Goal: Task Accomplishment & Management: Manage account settings

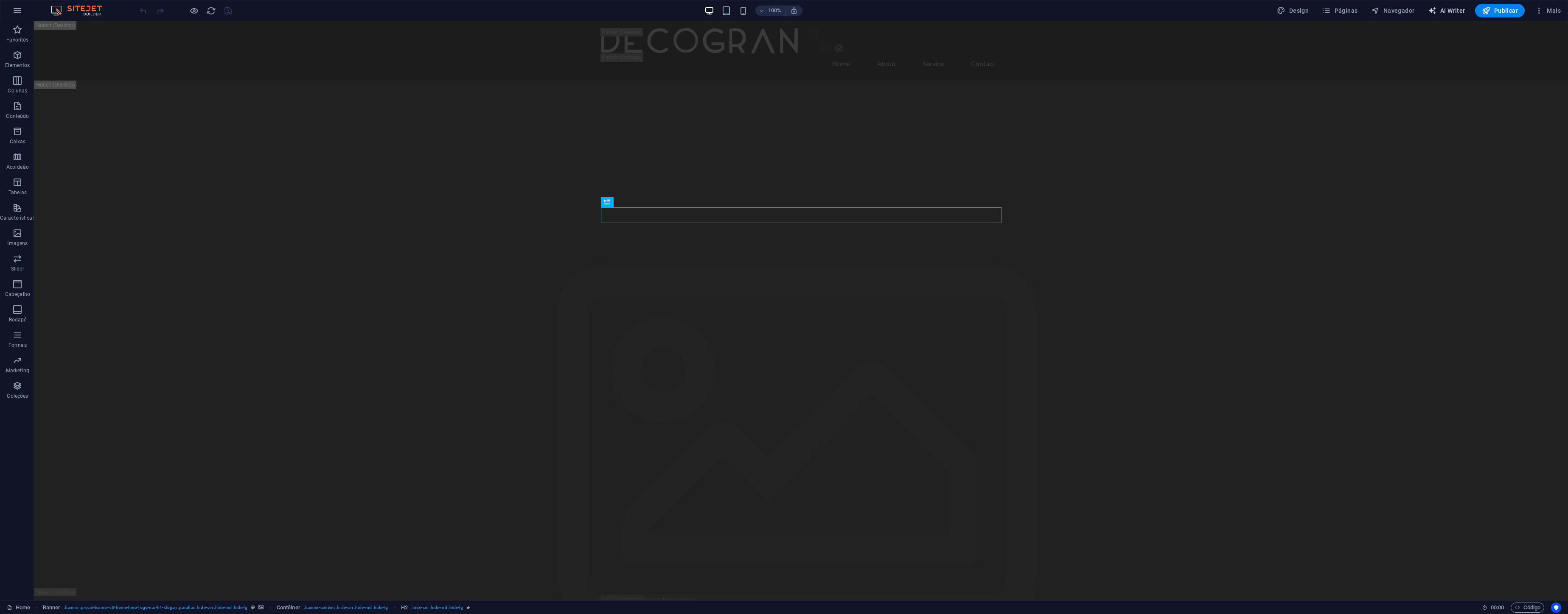
select select "English"
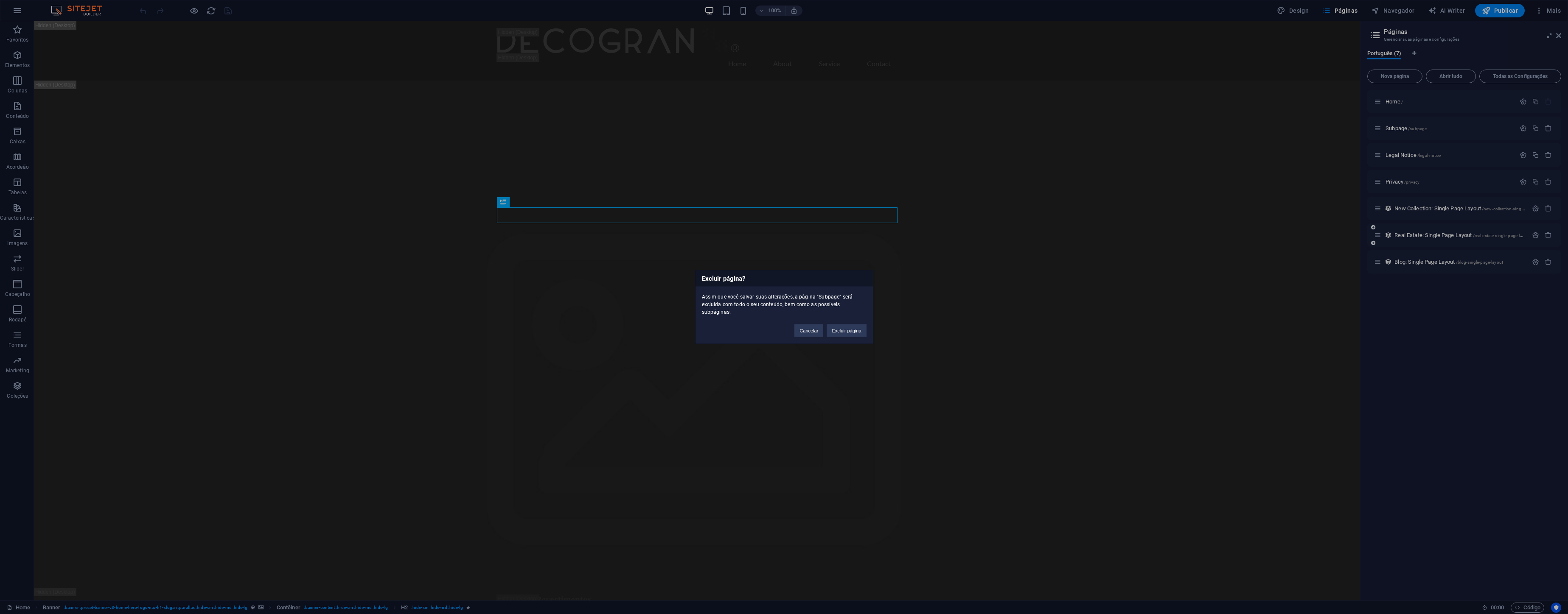
drag, startPoint x: 845, startPoint y: 331, endPoint x: 1511, endPoint y: 204, distance: 678.0
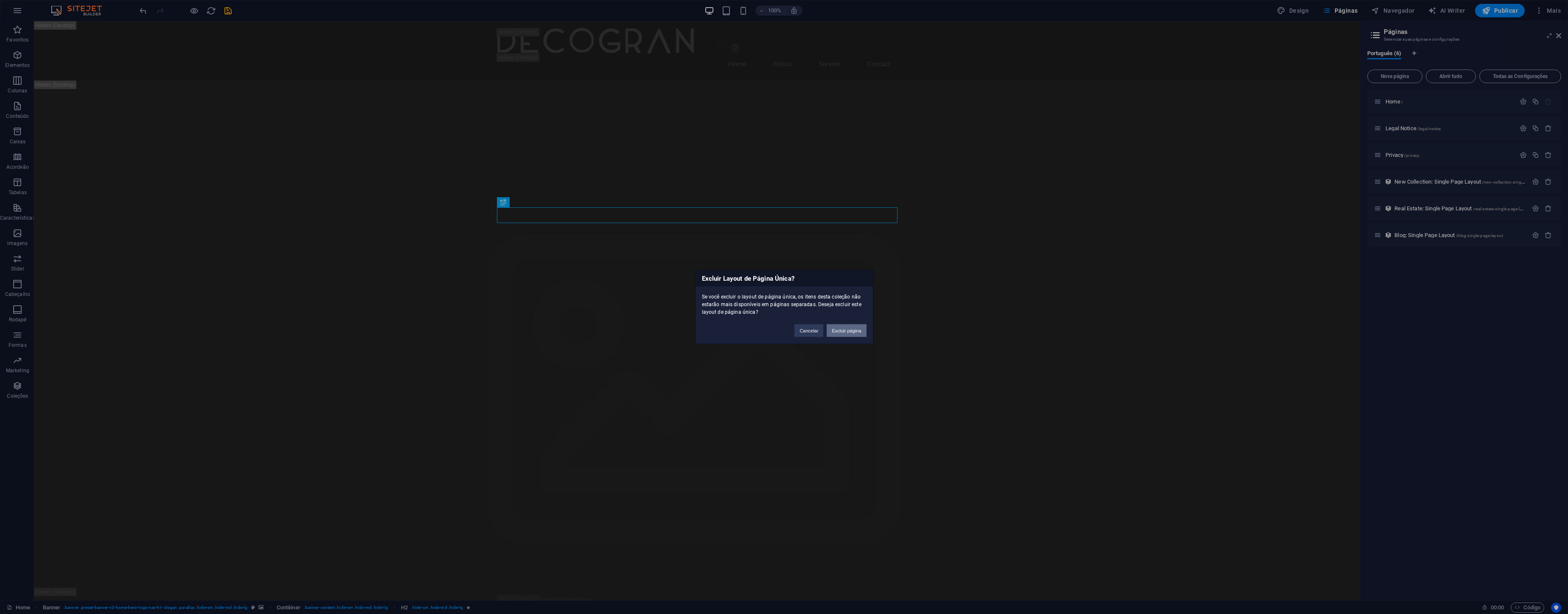
click at [850, 331] on button "Excluir página" at bounding box center [846, 330] width 40 height 13
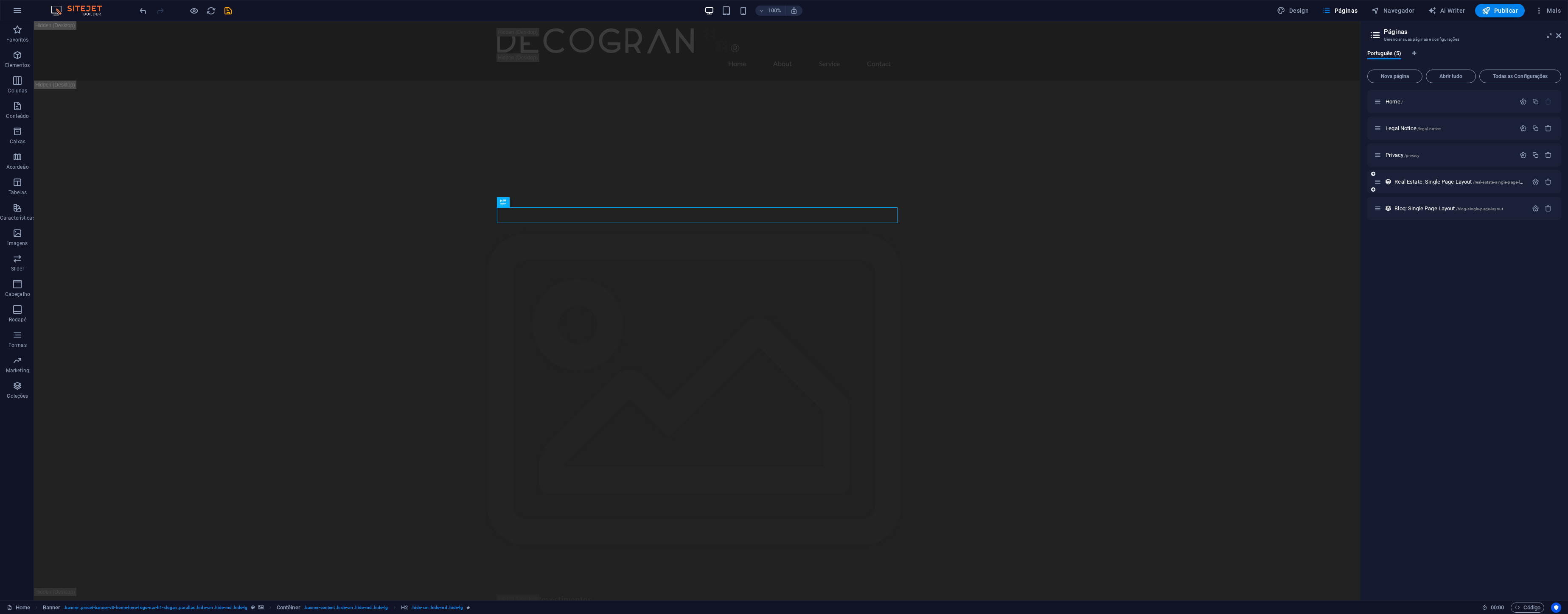
click at [1550, 180] on icon "button" at bounding box center [1549, 182] width 7 height 7
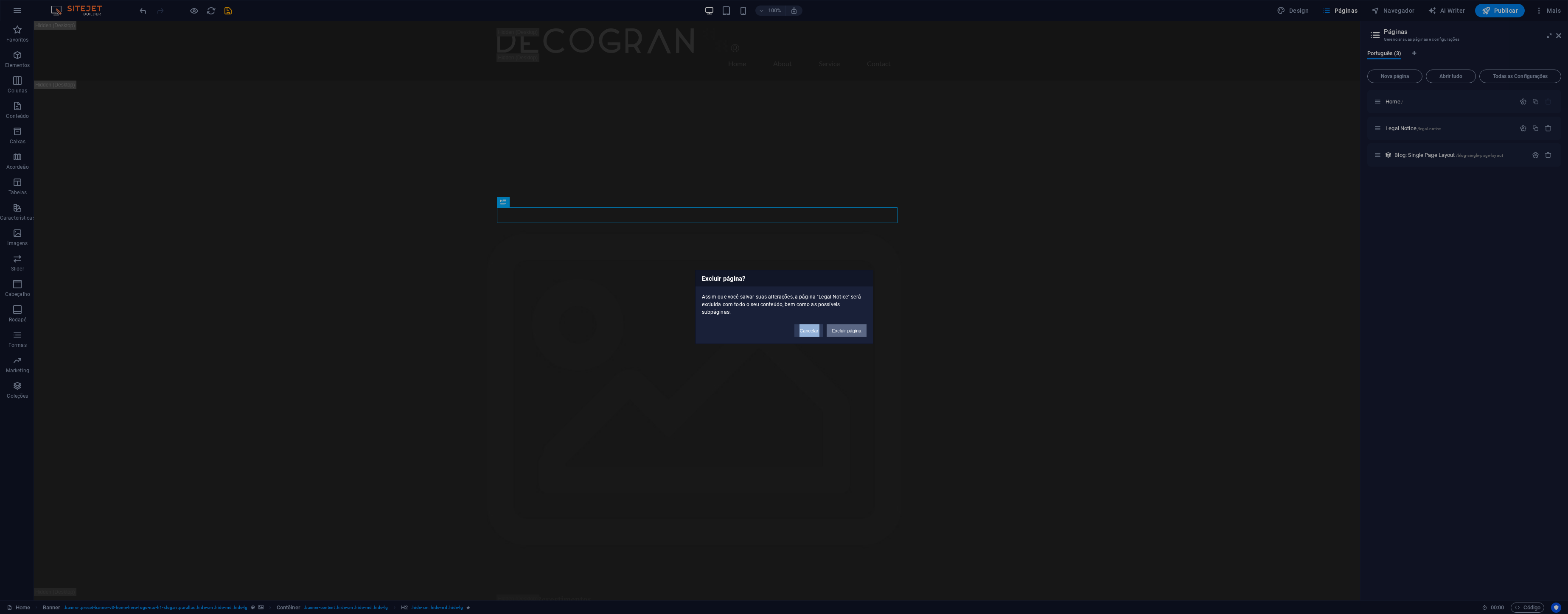
click at [827, 329] on div "Cancelar Excluir página" at bounding box center [830, 327] width 85 height 22
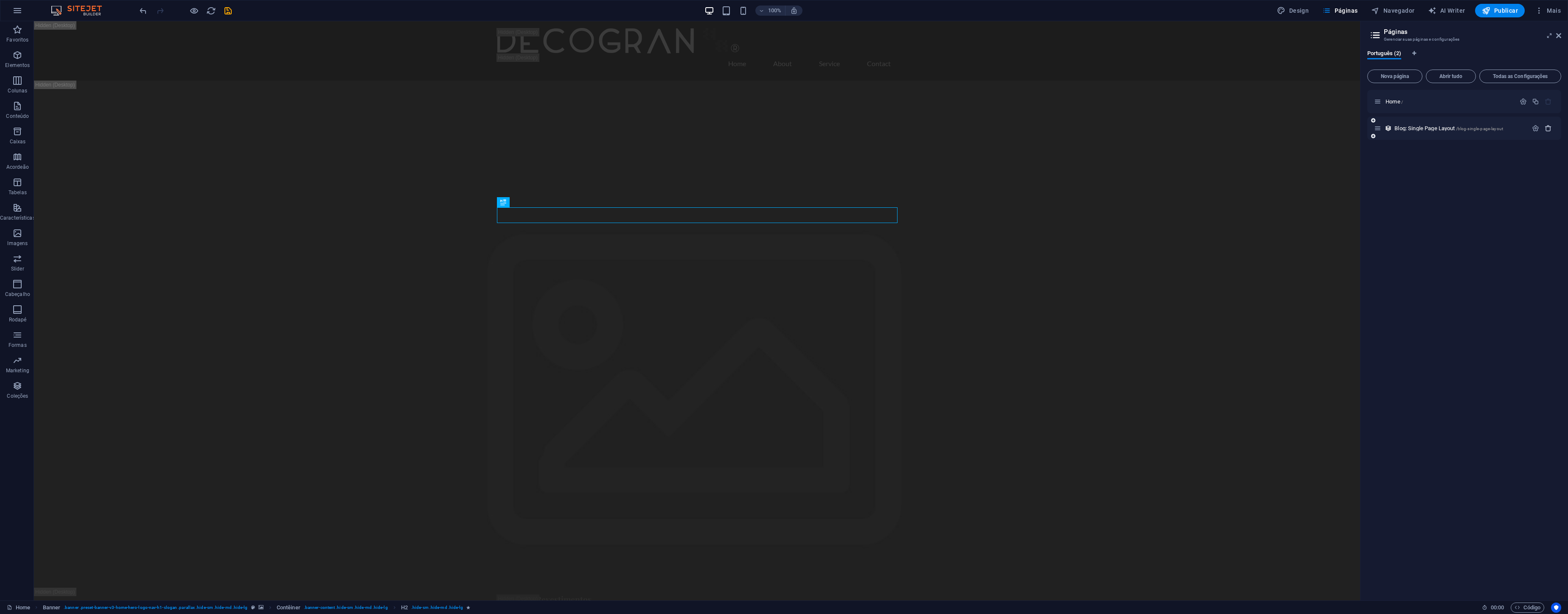
click at [1546, 128] on icon "button" at bounding box center [1549, 128] width 7 height 7
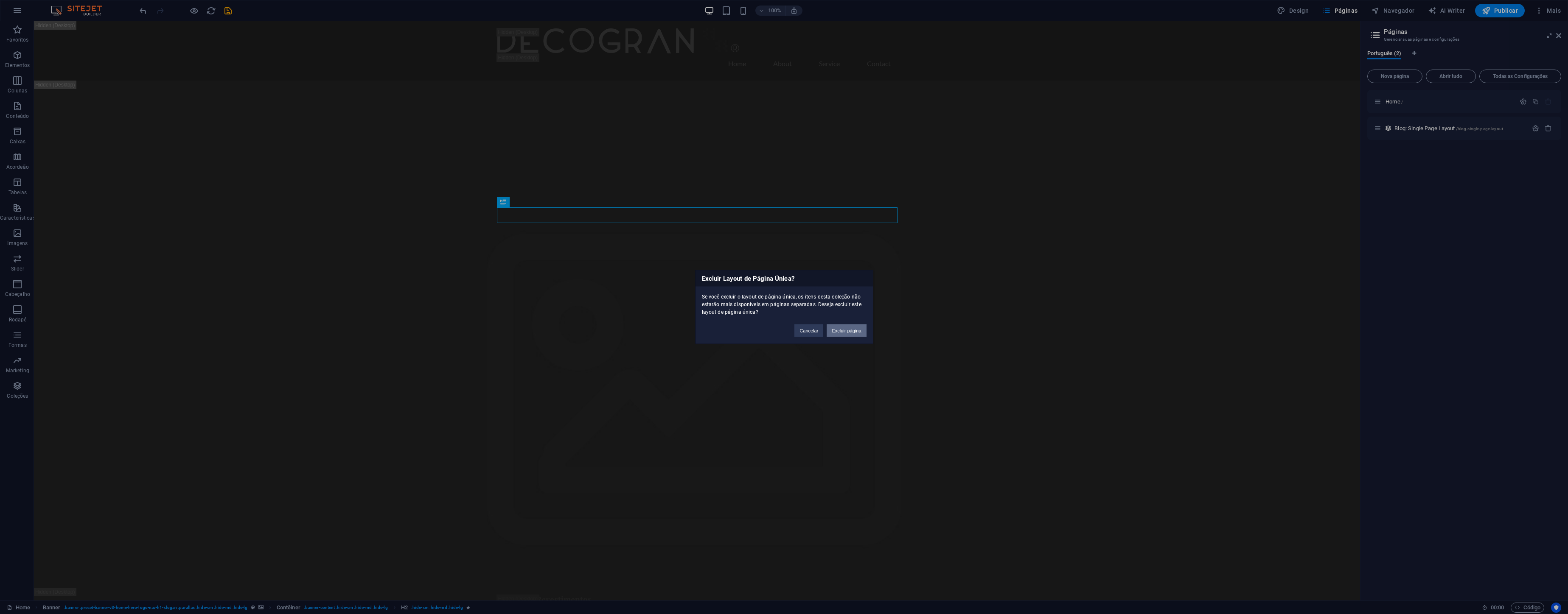
click at [0, 0] on button "Excluir página" at bounding box center [0, 0] width 0 height 0
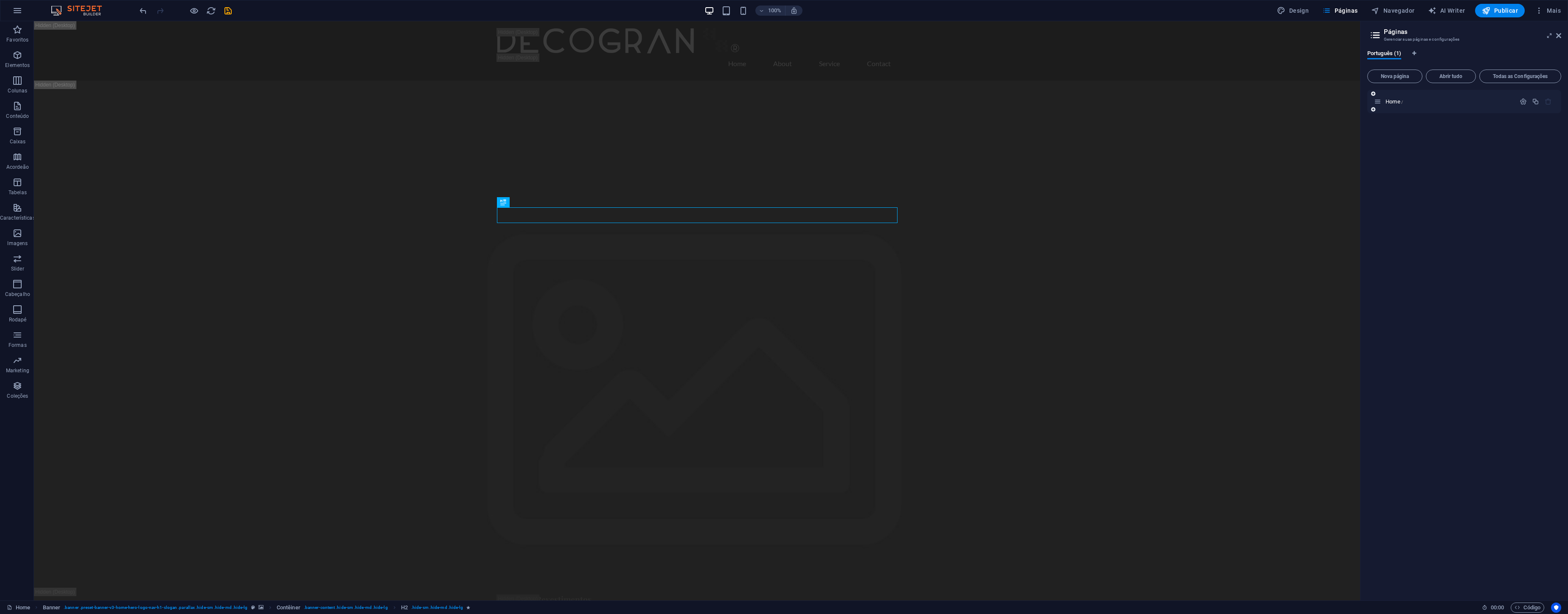
click at [0, 0] on button "button" at bounding box center [0, 0] width 0 height 0
